Goal: Transaction & Acquisition: Purchase product/service

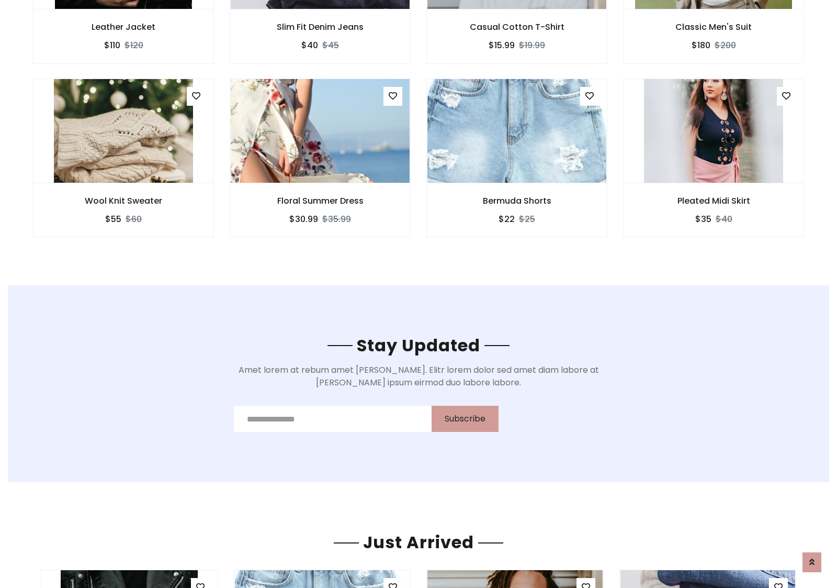
scroll to position [1576, 0]
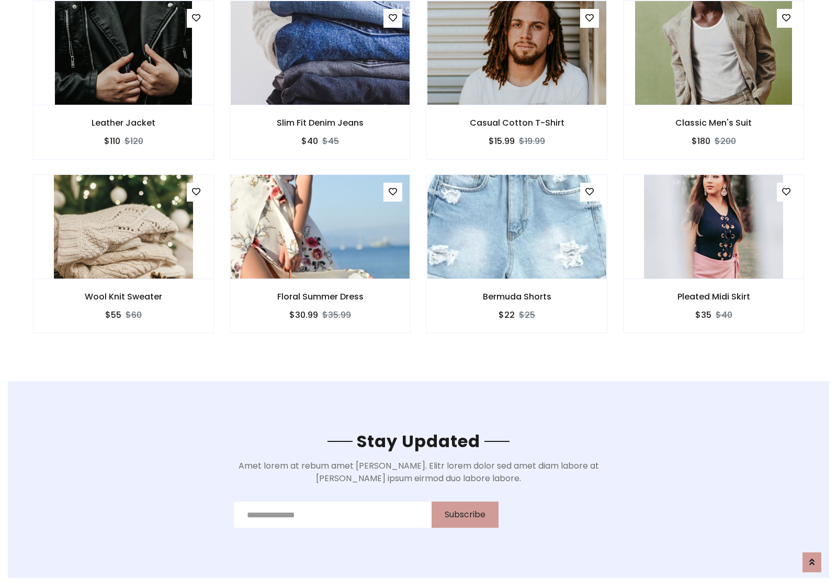
click at [419, 177] on div "Bermuda Shorts $22 $25" at bounding box center [517, 260] width 197 height 173
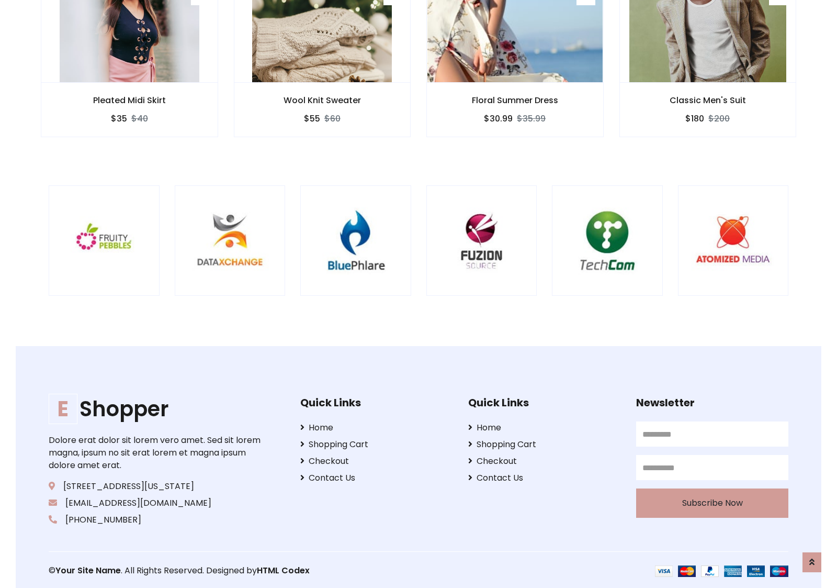
scroll to position [1993, 0]
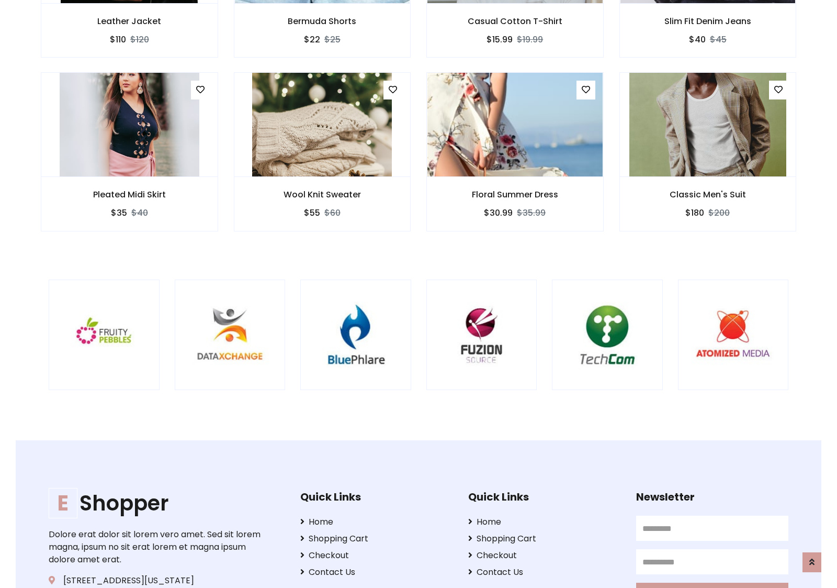
click at [419, 294] on div at bounding box center [552, 334] width 2518 height 111
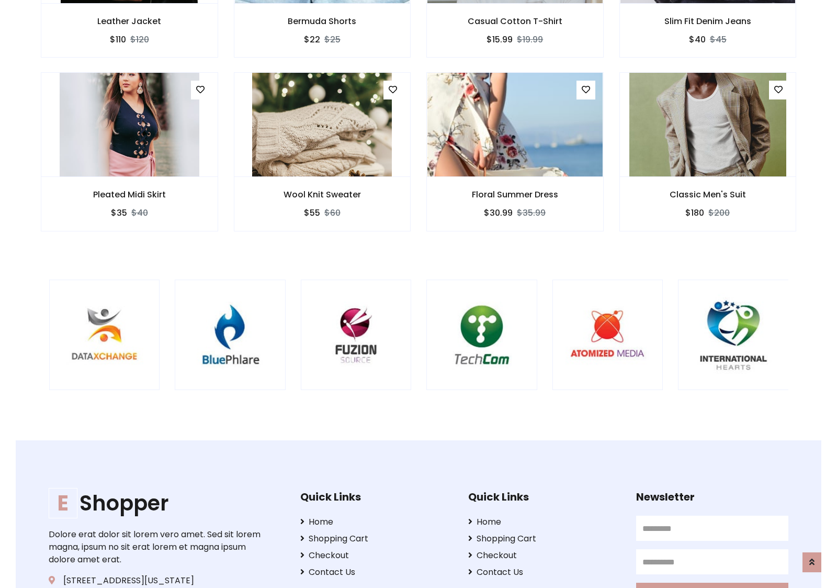
click at [419, 294] on div at bounding box center [427, 334] width 2518 height 111
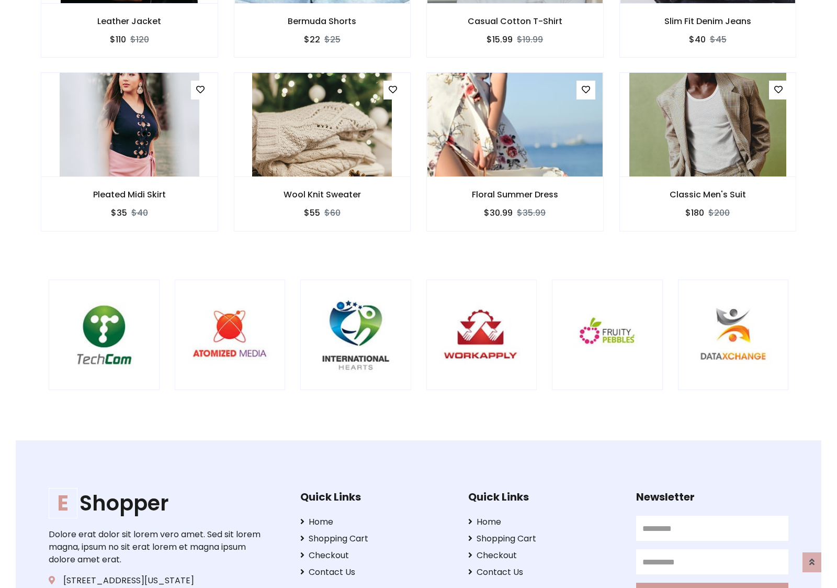
scroll to position [0, 0]
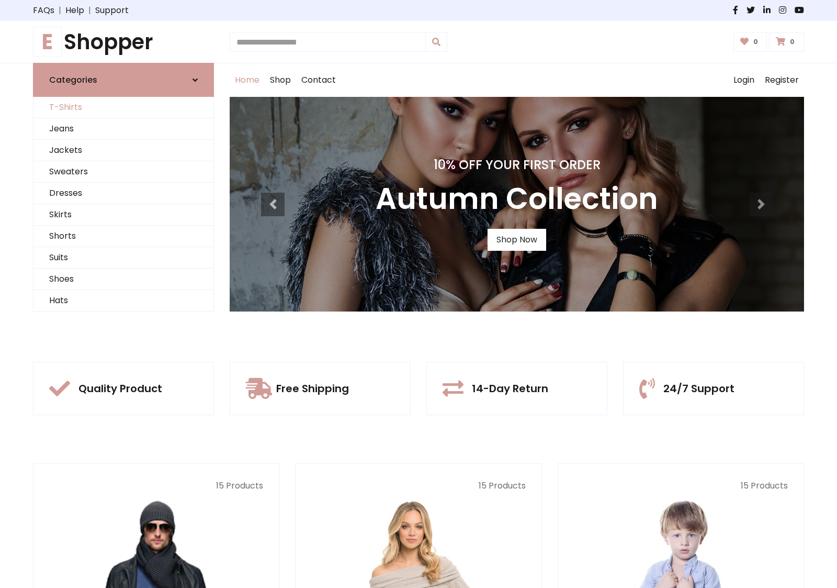
click at [124, 107] on link "T-Shirts" at bounding box center [123, 107] width 180 height 21
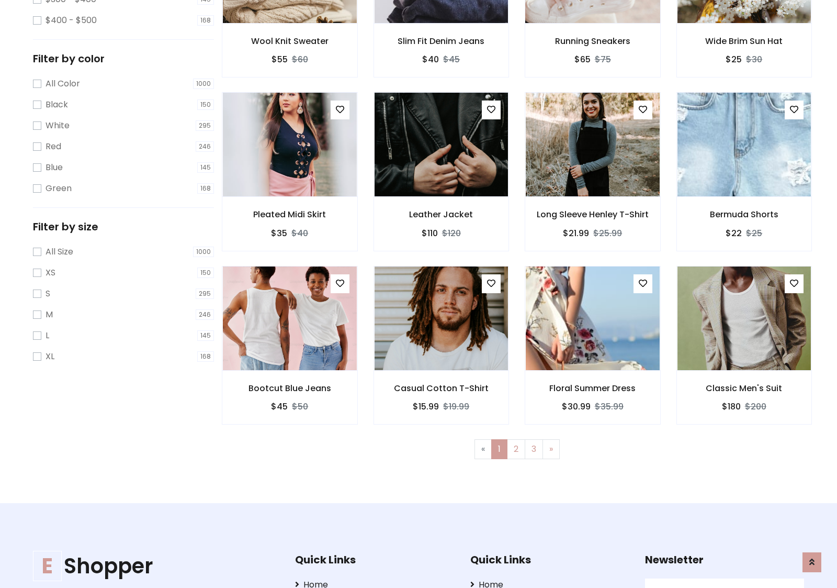
scroll to position [286, 0]
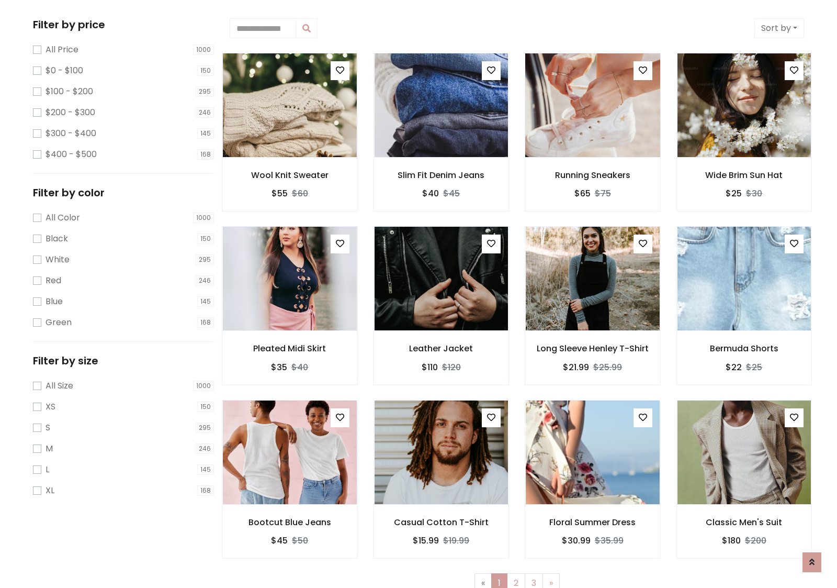
click at [592, 105] on img at bounding box center [592, 105] width 161 height 251
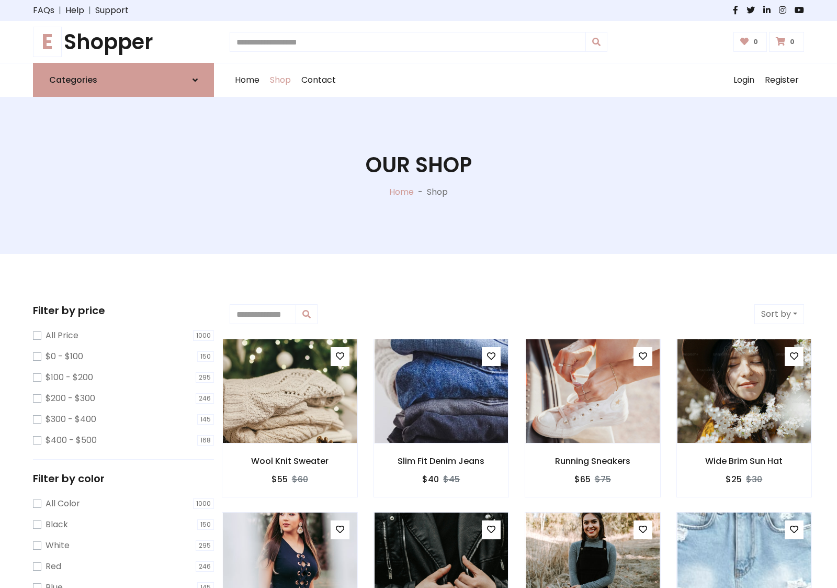
click at [124, 42] on h1 "E Shopper" at bounding box center [123, 41] width 181 height 25
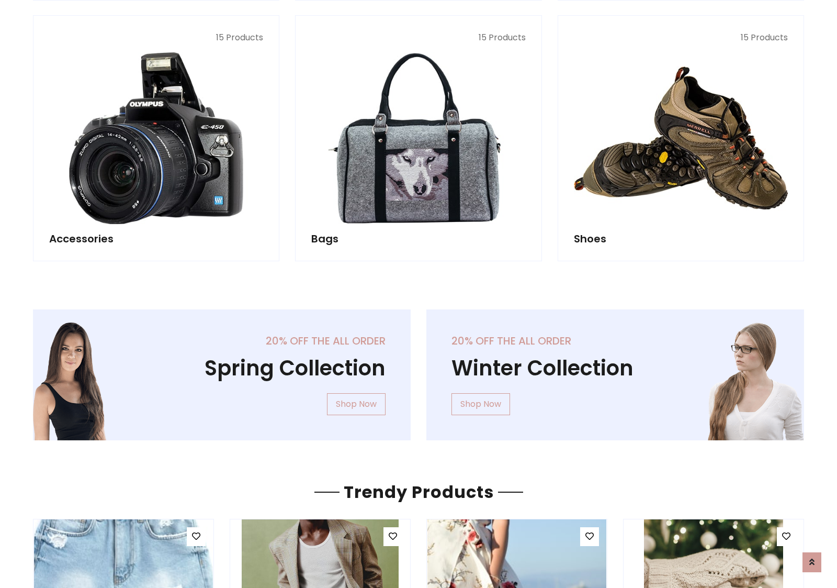
scroll to position [1017, 0]
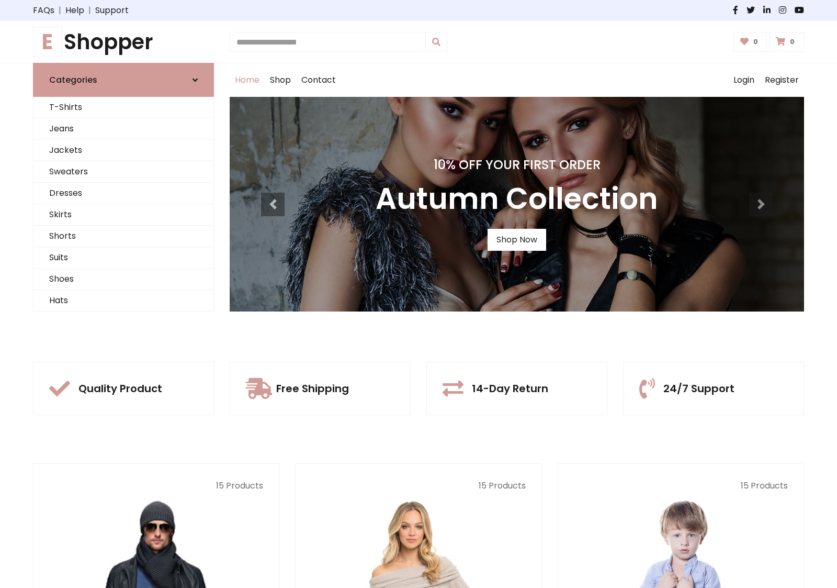
scroll to position [343, 0]
